Goal: Information Seeking & Learning: Check status

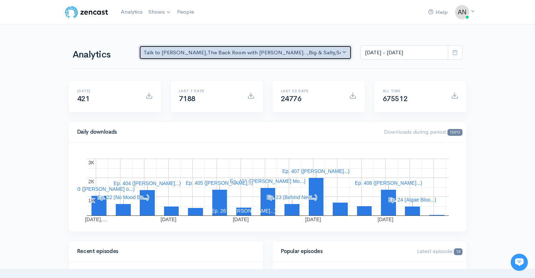
click at [297, 51] on div "Talk to [PERSON_NAME] , The Back Room with [PERSON_NAME].. , Big & Salty , Seri…" at bounding box center [242, 53] width 197 height 8
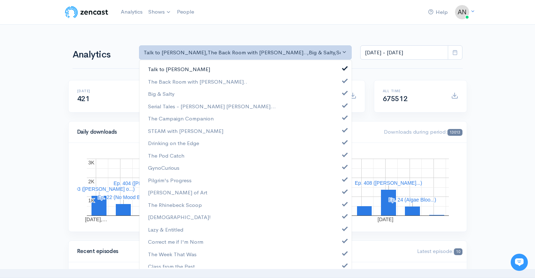
click at [343, 69] on span at bounding box center [344, 67] width 3 height 5
click at [338, 66] on link "Talk to [PERSON_NAME]" at bounding box center [245, 69] width 212 height 13
select select "9889"
click at [343, 67] on span at bounding box center [344, 67] width 3 height 5
select select "10316"
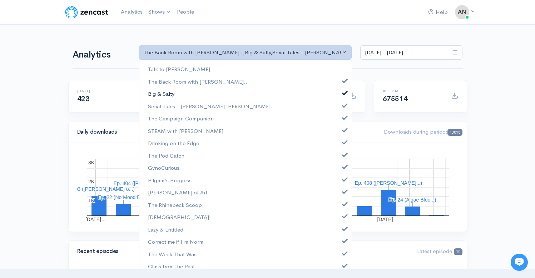
click at [339, 95] on link "Big & Salty" at bounding box center [245, 94] width 212 height 13
click at [343, 105] on span at bounding box center [344, 104] width 3 height 5
click at [343, 115] on span at bounding box center [344, 116] width 3 height 5
click at [343, 128] on span at bounding box center [344, 128] width 3 height 5
click at [343, 143] on span at bounding box center [344, 141] width 3 height 5
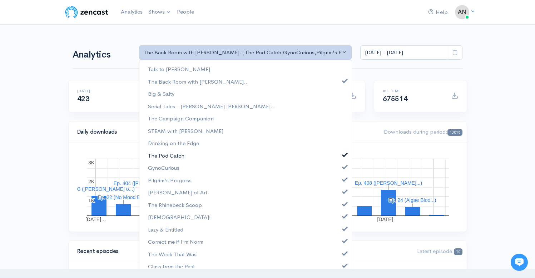
click at [339, 157] on link "The Pod Catch" at bounding box center [245, 155] width 212 height 13
click at [343, 169] on span at bounding box center [344, 165] width 3 height 5
click at [343, 181] on span at bounding box center [344, 178] width 3 height 5
click at [343, 191] on span at bounding box center [344, 190] width 3 height 5
click at [343, 203] on span at bounding box center [344, 202] width 3 height 5
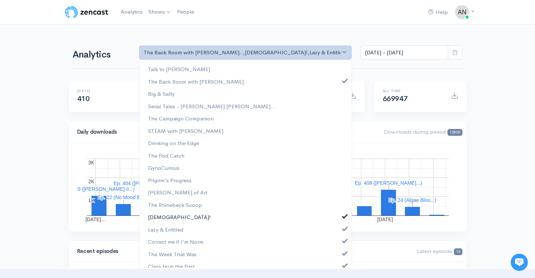
click at [343, 215] on span at bounding box center [344, 215] width 3 height 5
click at [343, 226] on span at bounding box center [344, 227] width 3 height 5
click at [343, 240] on span at bounding box center [344, 239] width 3 height 5
click at [339, 249] on link "The Week That Was" at bounding box center [245, 254] width 212 height 13
click at [343, 265] on span at bounding box center [344, 264] width 3 height 5
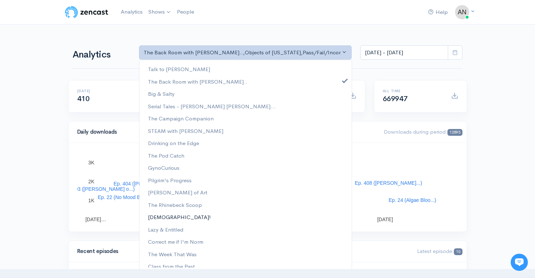
scroll to position [91, 0]
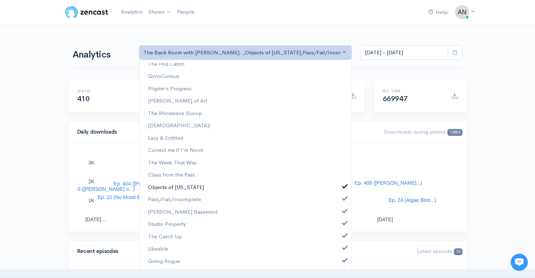
click at [339, 190] on link "Objects of [US_STATE]" at bounding box center [245, 187] width 212 height 13
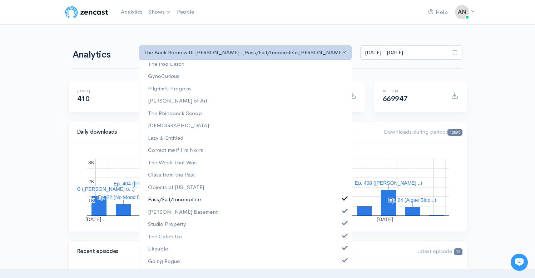
click at [343, 198] on span at bounding box center [344, 197] width 3 height 5
click at [343, 213] on span at bounding box center [344, 210] width 3 height 5
click at [343, 225] on span at bounding box center [344, 222] width 3 height 5
click at [343, 237] on span at bounding box center [344, 234] width 3 height 5
click at [343, 248] on span at bounding box center [344, 246] width 3 height 5
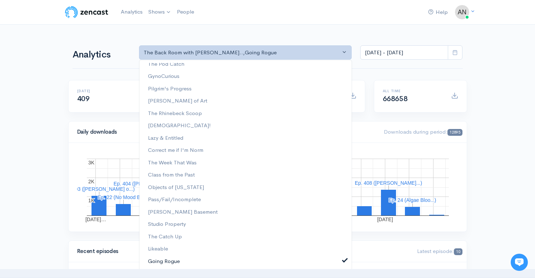
click at [343, 261] on span at bounding box center [344, 259] width 3 height 5
click at [408, 53] on input "[DATE] - [DATE]" at bounding box center [404, 52] width 88 height 15
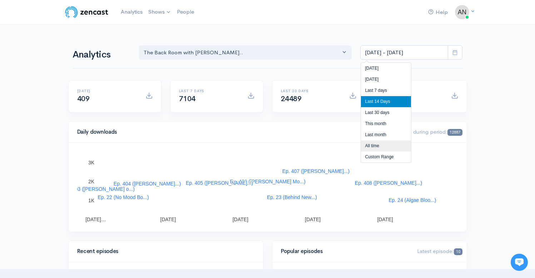
click at [376, 146] on li "All time" at bounding box center [386, 145] width 50 height 11
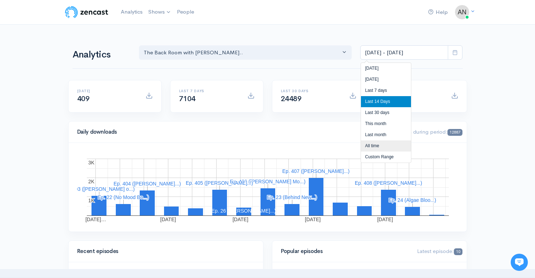
type input "Apr 3, 2022 - Sep 24, 2025"
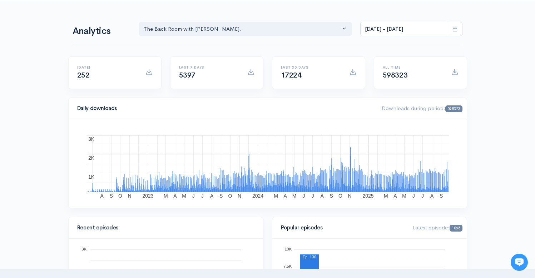
scroll to position [0, 0]
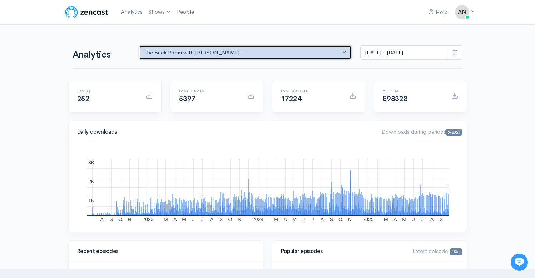
click at [317, 54] on div "The Back Room with [PERSON_NAME].." at bounding box center [242, 53] width 197 height 8
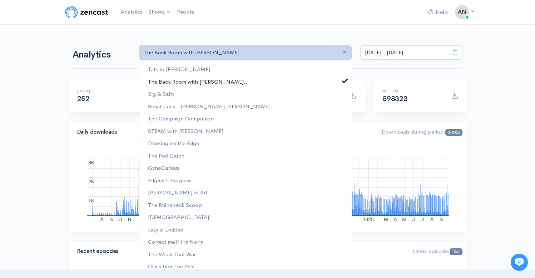
click at [343, 78] on span at bounding box center [344, 79] width 3 height 5
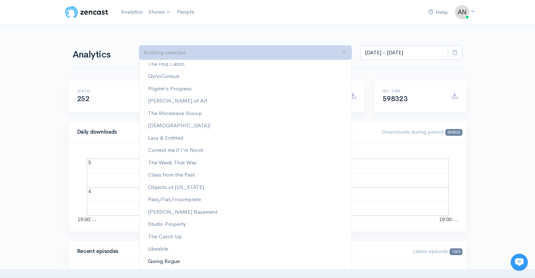
click at [164, 260] on span "Going Rogue" at bounding box center [164, 261] width 32 height 8
select select "15466"
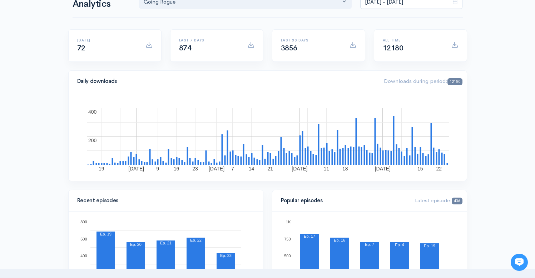
scroll to position [0, 0]
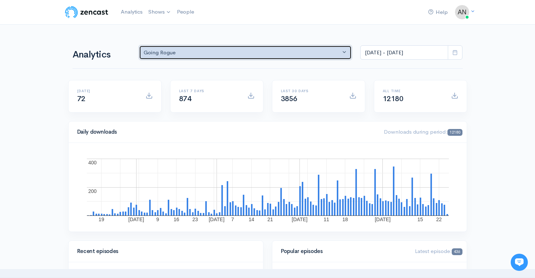
click at [246, 50] on div "Going Rogue" at bounding box center [242, 53] width 197 height 8
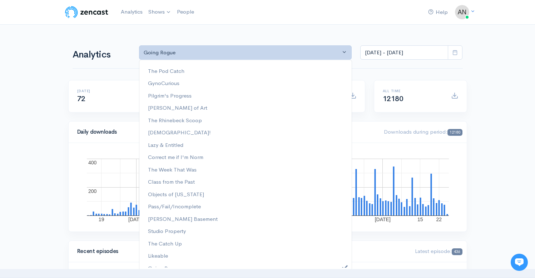
scroll to position [91, 0]
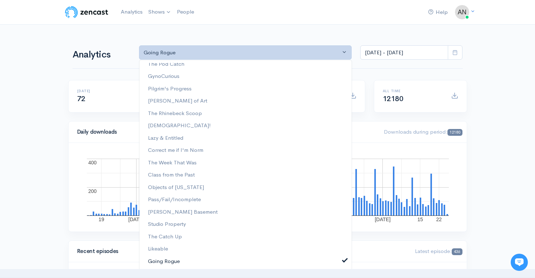
click at [343, 259] on span at bounding box center [344, 259] width 3 height 5
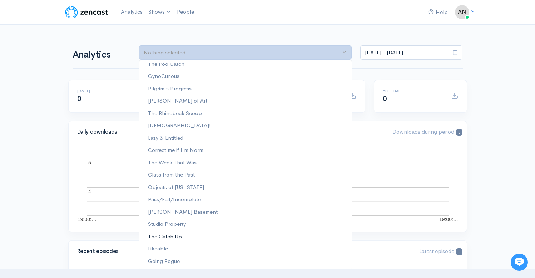
scroll to position [90, 0]
click at [194, 116] on span "The Rhinebeck Scoop" at bounding box center [175, 115] width 54 height 8
select select "13481"
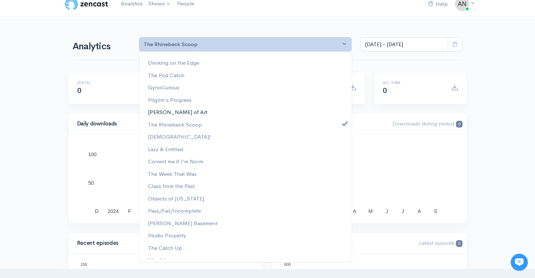
scroll to position [0, 0]
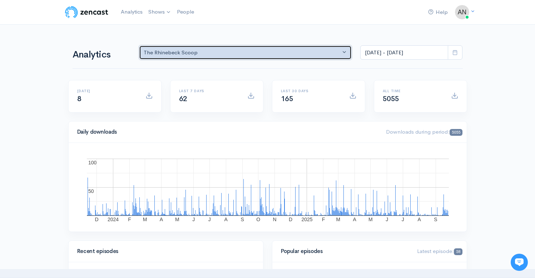
click at [248, 58] on button "The Rhinebeck Scoop" at bounding box center [245, 52] width 213 height 15
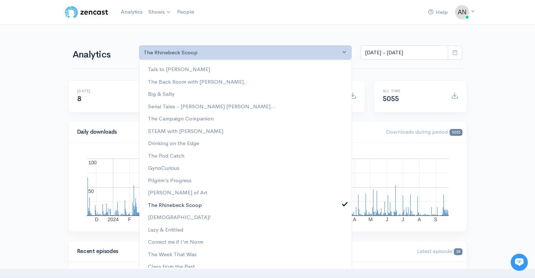
click at [343, 203] on span at bounding box center [344, 202] width 3 height 5
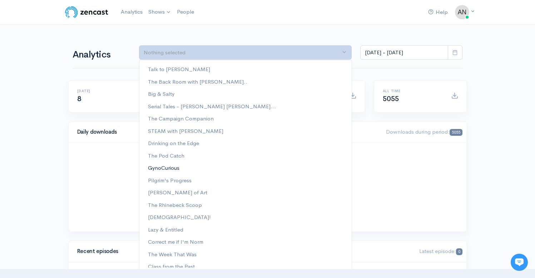
click at [175, 164] on link "GynoCurious" at bounding box center [245, 168] width 212 height 13
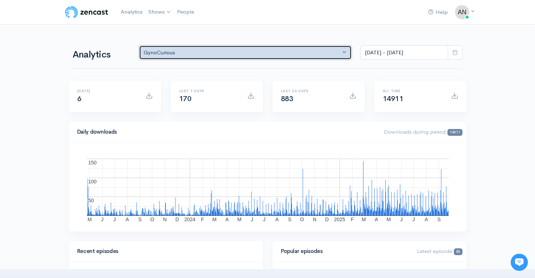
click at [344, 52] on button "GynoCurious" at bounding box center [245, 52] width 213 height 15
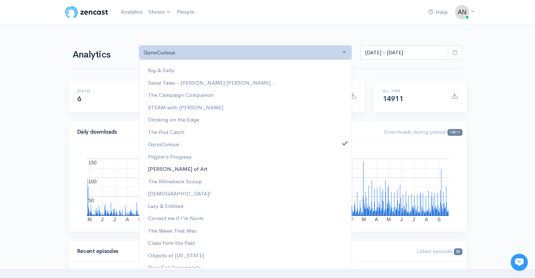
scroll to position [35, 0]
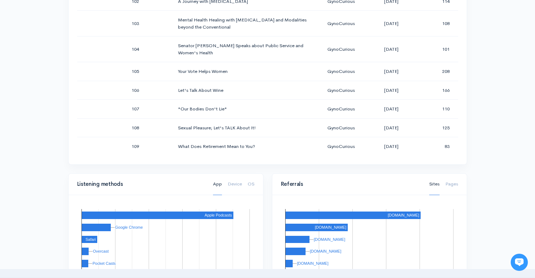
scroll to position [399, 0]
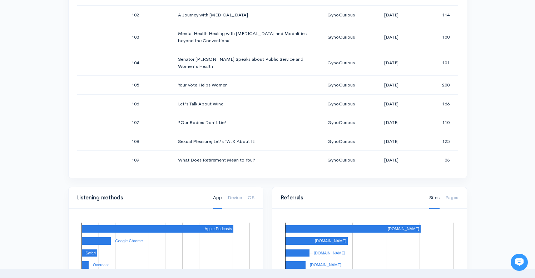
click at [472, 78] on div "Help Notifications View all Your profile Team settings Radio Free Rhinecliff Cu…" at bounding box center [267, 107] width 535 height 1013
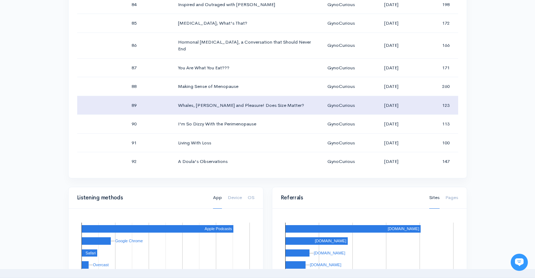
scroll to position [1613, 0]
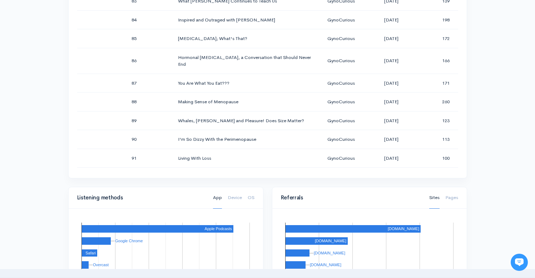
click at [480, 50] on div "Help Notifications View all Your profile Team settings Radio Free Rhinecliff Cu…" at bounding box center [267, 107] width 535 height 1013
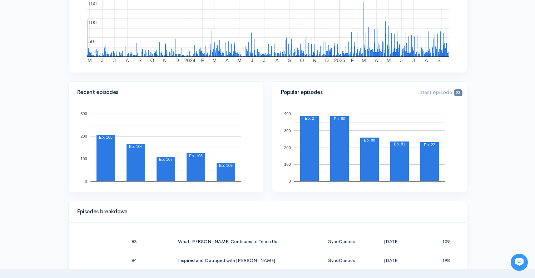
scroll to position [4, 0]
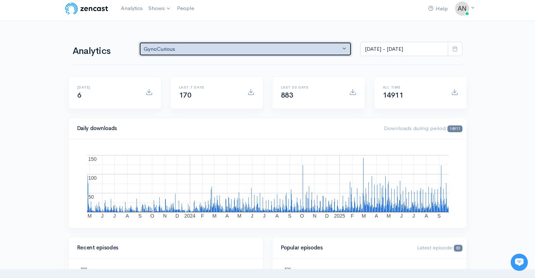
click at [277, 48] on div "GynoCurious" at bounding box center [242, 49] width 197 height 8
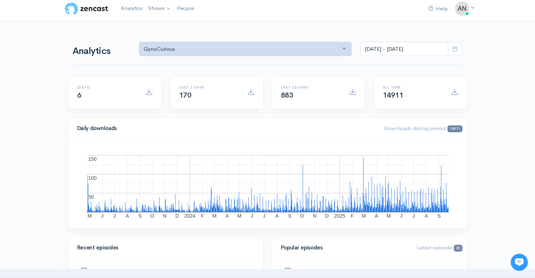
scroll to position [0, 0]
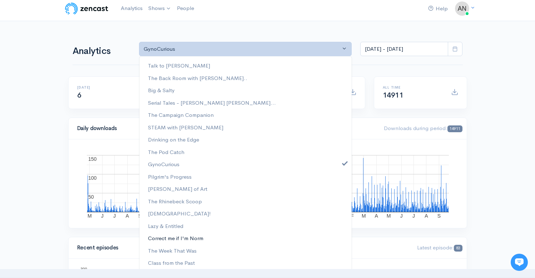
click at [196, 237] on span "Correct me if I'm Norm" at bounding box center [175, 238] width 55 height 8
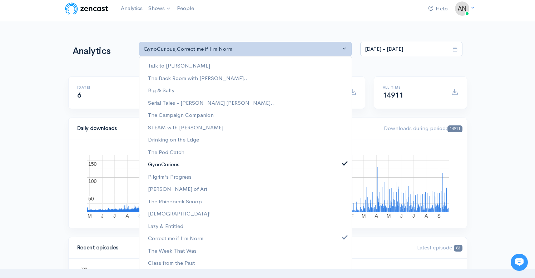
click at [337, 165] on link "GynoCurious" at bounding box center [245, 164] width 212 height 13
select select "13974"
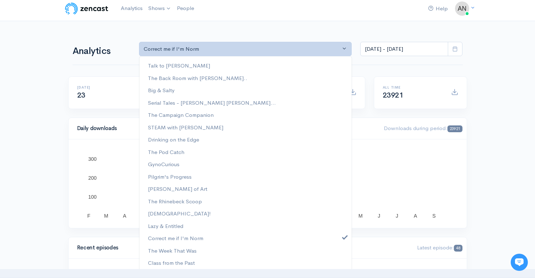
scroll to position [0, 0]
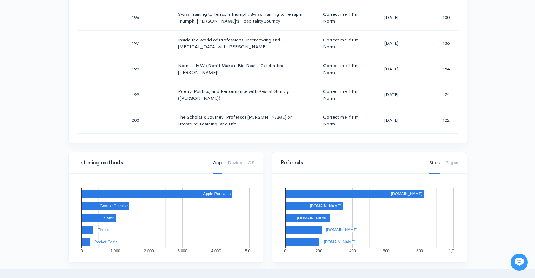
scroll to position [5049, 0]
